Goal: Find specific page/section: Find specific page/section

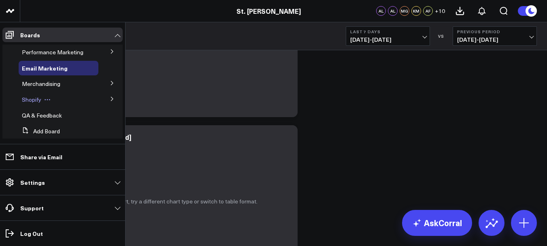
scroll to position [76, 0]
click at [54, 98] on div "Shopify" at bounding box center [59, 99] width 80 height 15
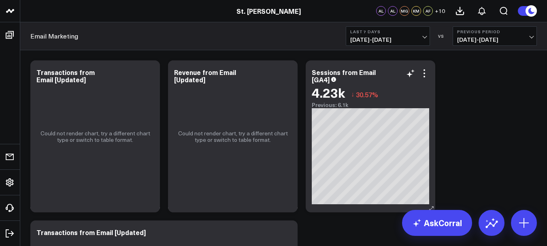
scroll to position [0, 0]
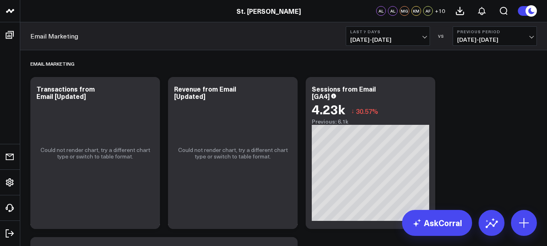
click at [442, 11] on span "+ 10" at bounding box center [440, 11] width 10 height 6
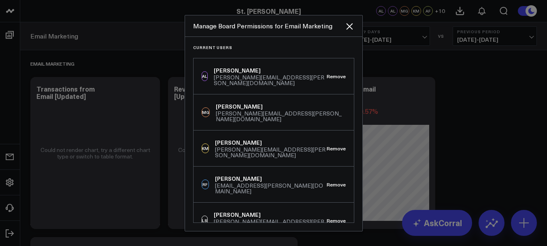
click at [492, 113] on div at bounding box center [273, 123] width 547 height 246
